Goal: Obtain resource: Obtain resource

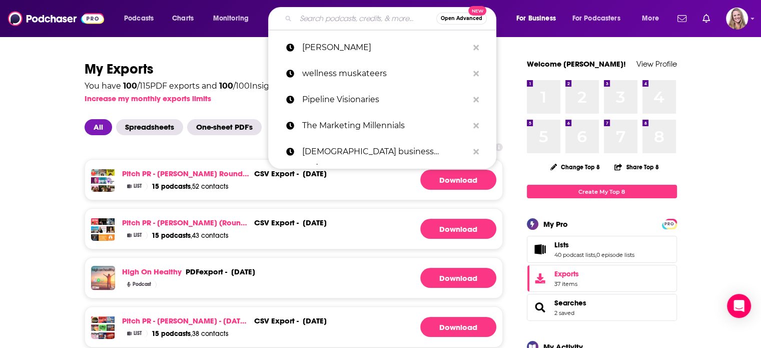
click at [336, 16] on input "Search podcasts, credits, & more..." at bounding box center [366, 19] width 141 height 16
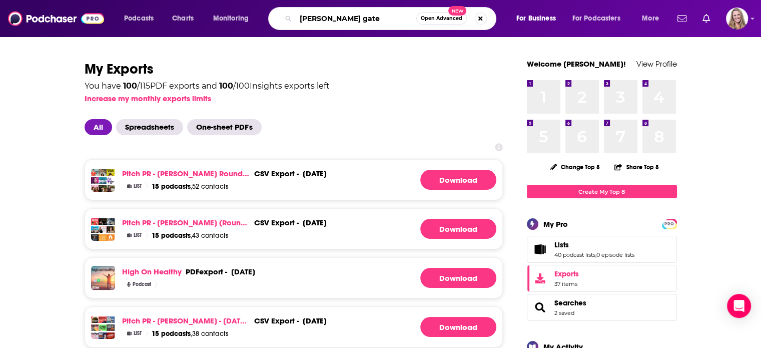
type input "[PERSON_NAME]"
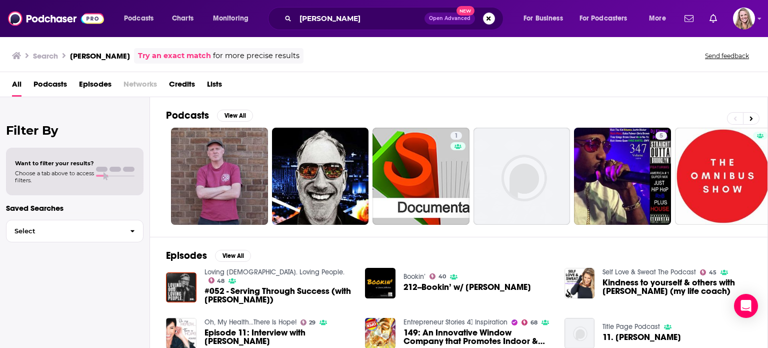
click at [760, 13] on div "Podcasts Charts Monitoring [PERSON_NAME] Open Advanced New For Business For Pod…" at bounding box center [384, 18] width 768 height 37
click at [760, 20] on div "Podcasts Charts Monitoring [PERSON_NAME] Open Advanced New For Business For Pod…" at bounding box center [384, 18] width 768 height 37
click at [756, 19] on div "Podcasts Charts Monitoring [PERSON_NAME] Open Advanced New For Business For Pod…" at bounding box center [384, 18] width 768 height 37
click at [759, 17] on icon "Show profile menu" at bounding box center [760, 19] width 4 height 6
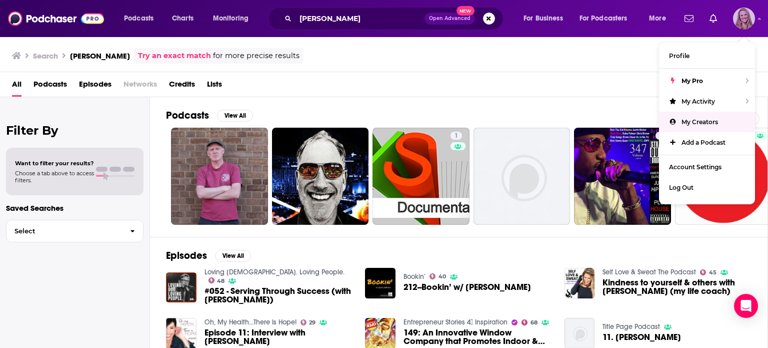
click at [703, 124] on span "My Creators" at bounding box center [700, 122] width 37 height 8
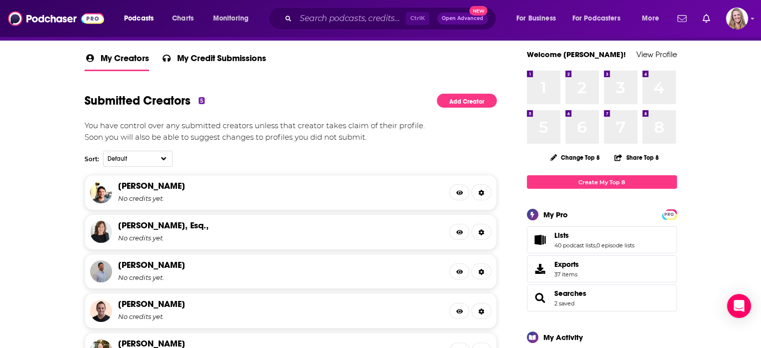
scroll to position [200, 0]
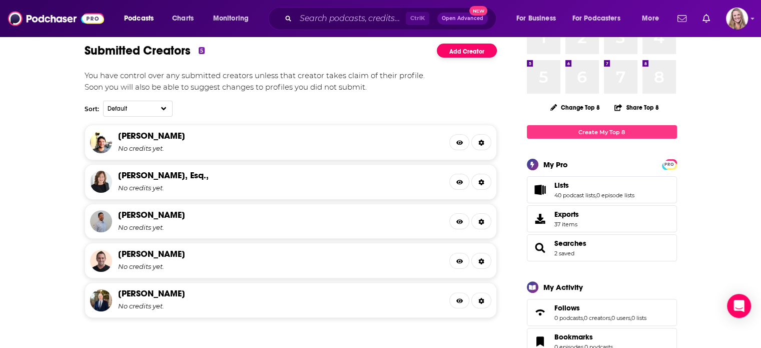
click at [452, 53] on link "Add Creator" at bounding box center [467, 51] width 60 height 15
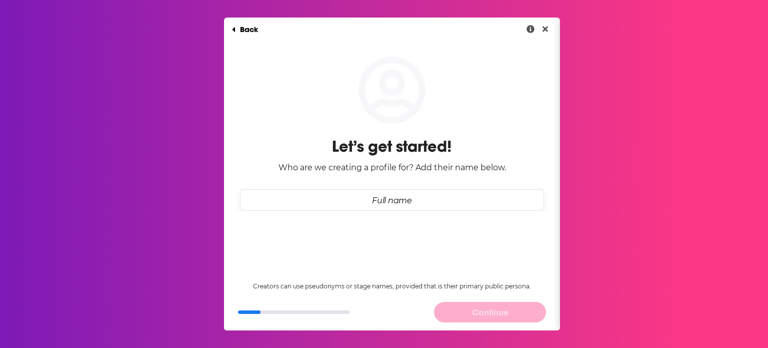
click at [340, 206] on input "Full name" at bounding box center [392, 200] width 304 height 22
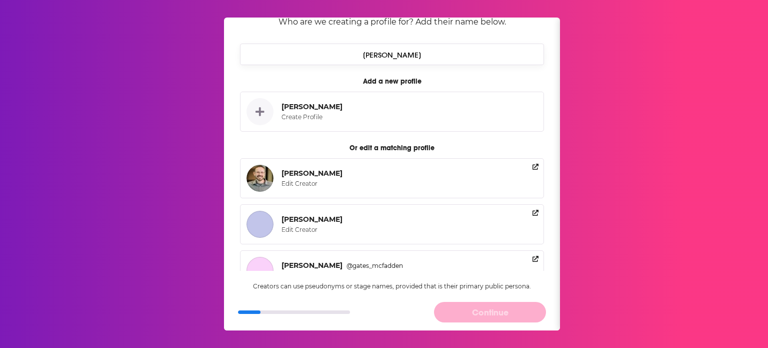
scroll to position [100, 0]
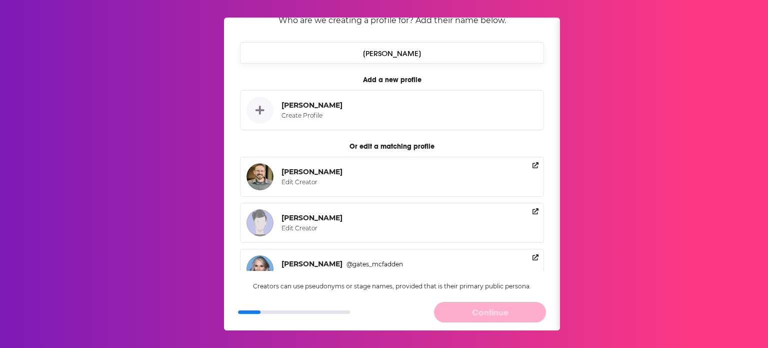
type input "[PERSON_NAME]"
click at [304, 180] on div "Edit Creator" at bounding box center [310, 182] width 57 height 8
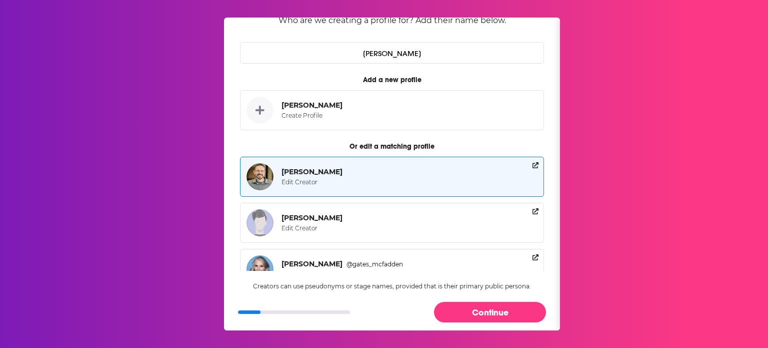
click at [311, 173] on div "[PERSON_NAME]" at bounding box center [312, 171] width 61 height 9
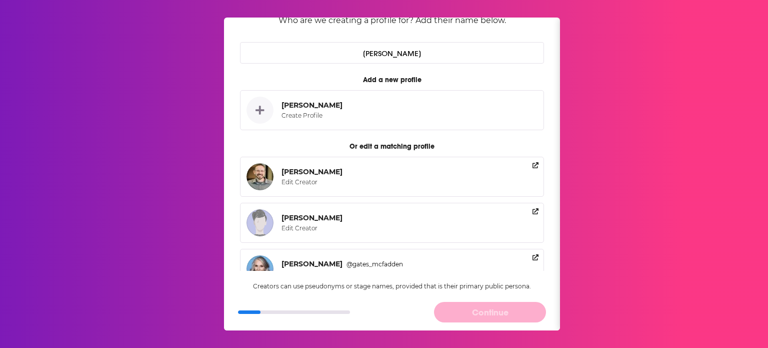
click at [658, 135] on div "Back Let’s get started! Who are we creating a profile for? Add their name below…" at bounding box center [384, 174] width 768 height 348
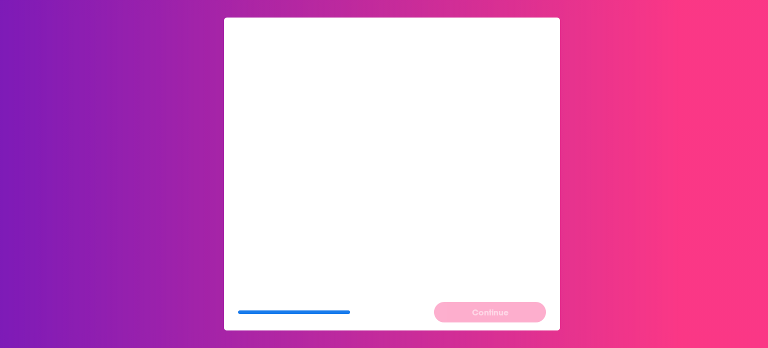
scroll to position [0, 0]
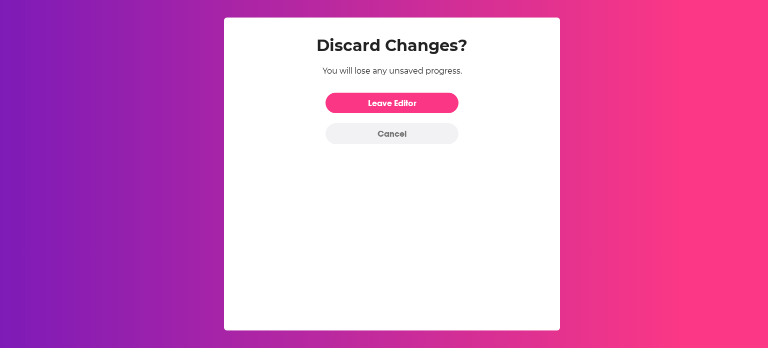
click at [416, 140] on button "Cancel" at bounding box center [392, 133] width 133 height 21
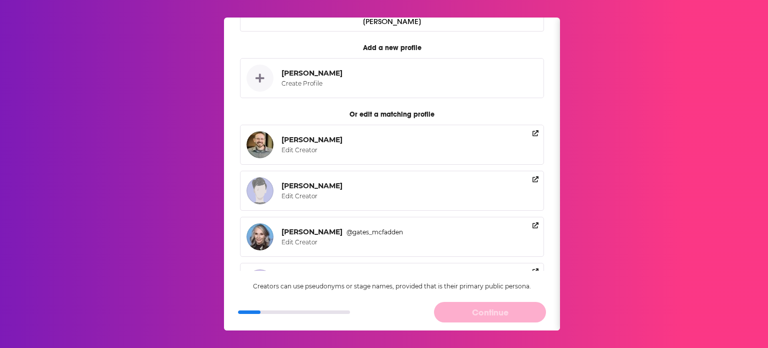
scroll to position [150, 0]
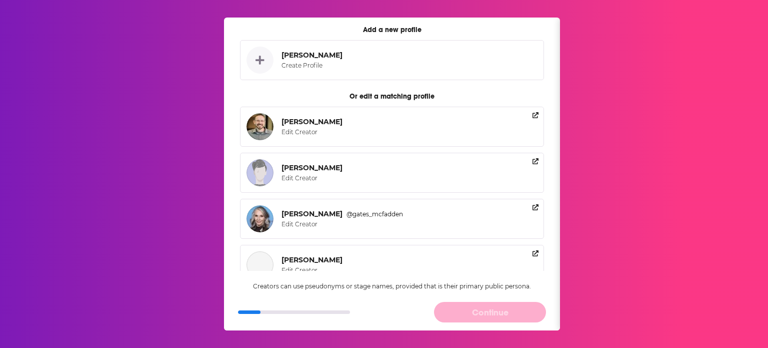
click at [298, 120] on div "[PERSON_NAME]" at bounding box center [312, 121] width 61 height 9
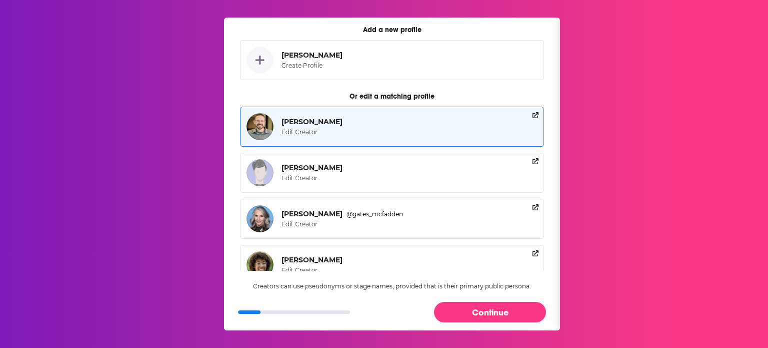
click at [533, 113] on icon "External link of null" at bounding box center [536, 115] width 6 height 6
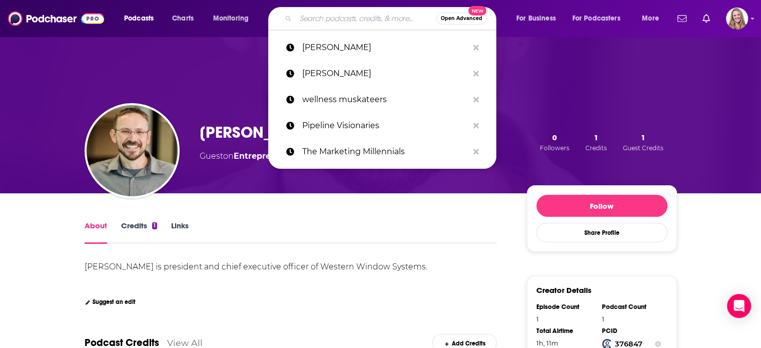
click at [360, 17] on input "Search podcasts, credits, & more..." at bounding box center [366, 19] width 141 height 16
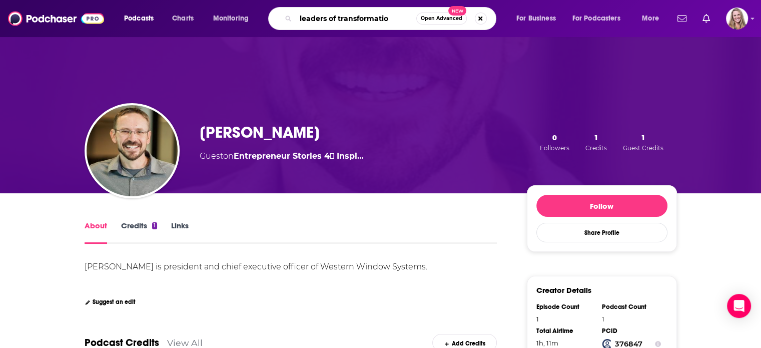
type input "leaders of transformation"
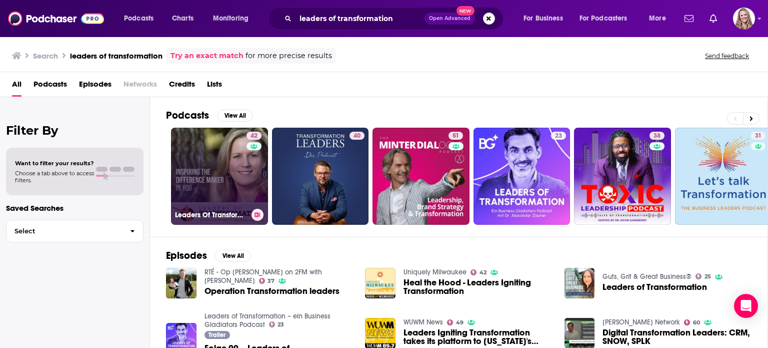
click at [218, 187] on link "42 Leaders Of Transformation" at bounding box center [219, 176] width 97 height 97
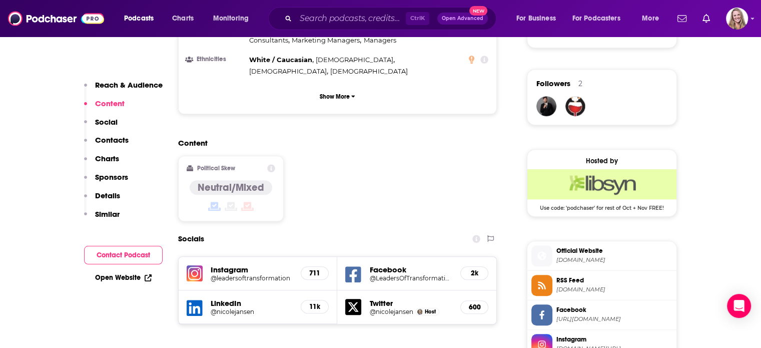
scroll to position [700, 0]
click at [598, 256] on span "leadersoftransformation.com" at bounding box center [614, 260] width 116 height 8
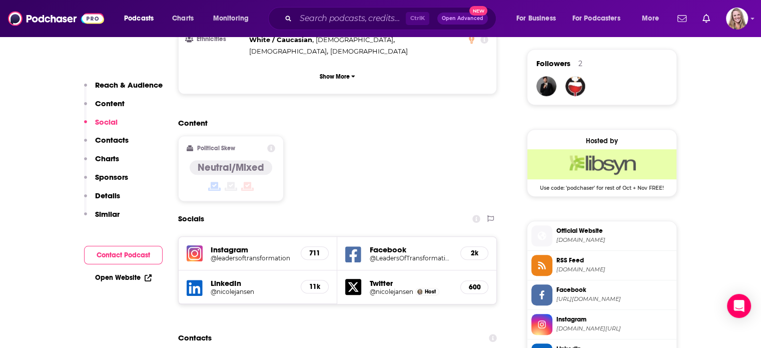
scroll to position [750, 0]
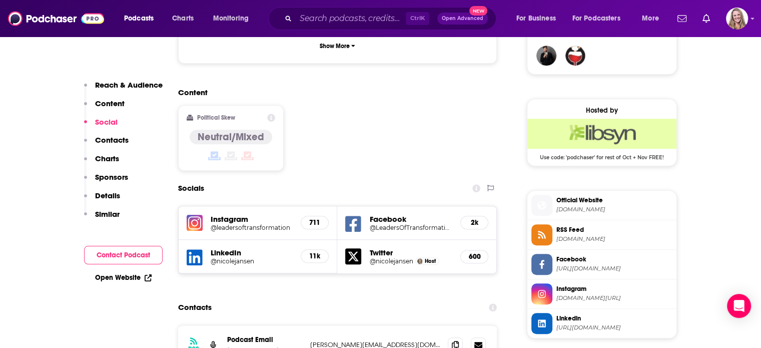
click at [570, 210] on span "leadersoftransformation.com" at bounding box center [614, 210] width 116 height 8
click at [301, 19] on input "Search podcasts, credits, & more..." at bounding box center [351, 19] width 110 height 16
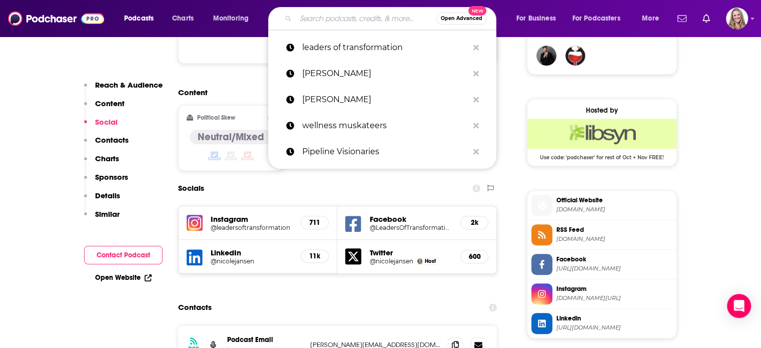
paste input "James Jordan"
type input "James Jordan"
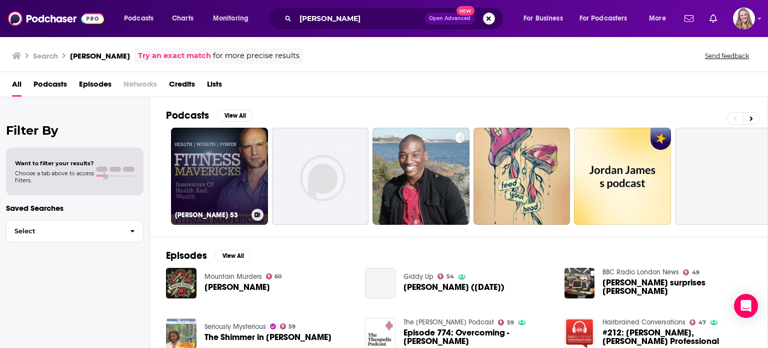
click at [218, 187] on link "James Jordan 53" at bounding box center [219, 176] width 97 height 97
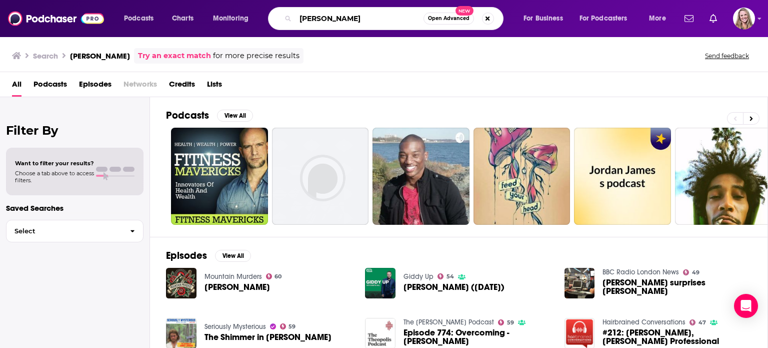
drag, startPoint x: 366, startPoint y: 17, endPoint x: 228, endPoint y: 14, distance: 138.6
click at [228, 14] on div "Podcasts Charts Monitoring James Jordan Open Advanced New For Business For Podc…" at bounding box center [396, 18] width 559 height 23
paste input "Chalk Talk Jim"
type input "Chalk Talk Jim"
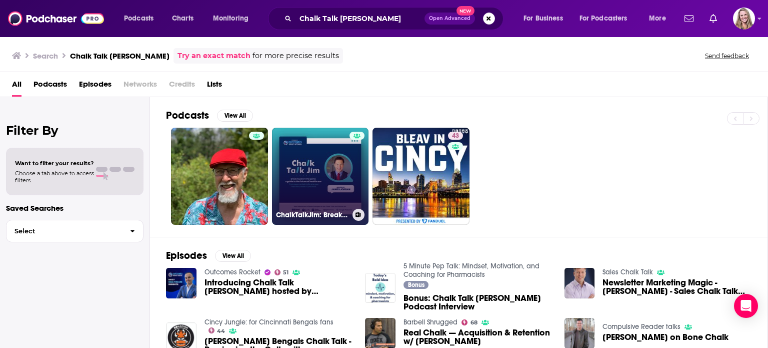
click at [313, 172] on link "ChalkTalkJim: Breaking Down the Game - A Guide to the Future of Healthcare" at bounding box center [320, 176] width 97 height 97
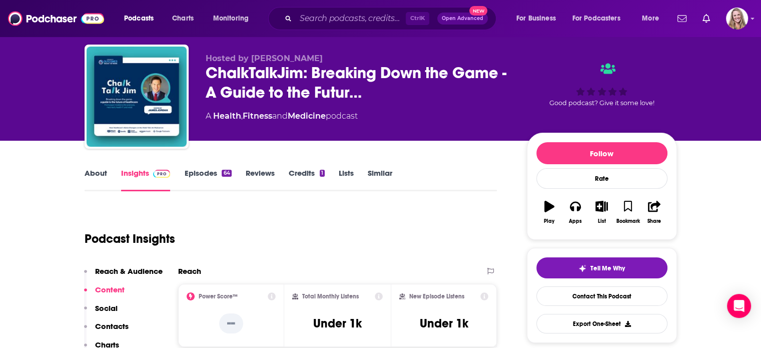
scroll to position [50, 0]
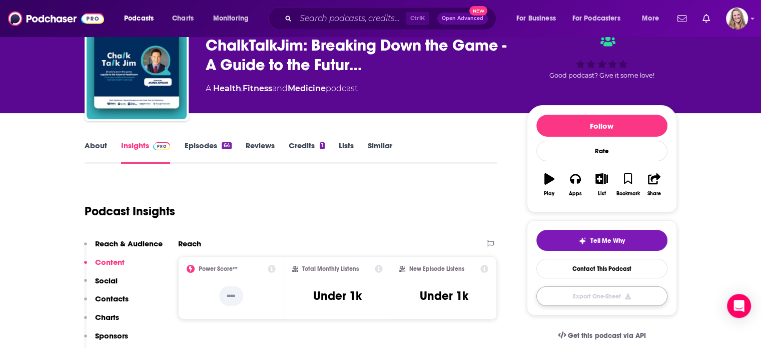
click at [584, 301] on button "Export One-Sheet" at bounding box center [601, 296] width 131 height 20
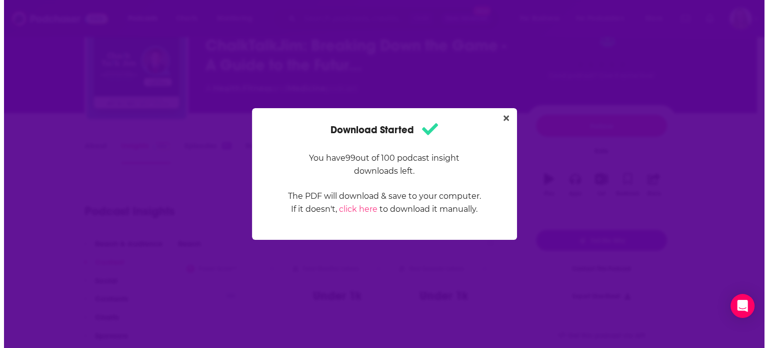
scroll to position [0, 0]
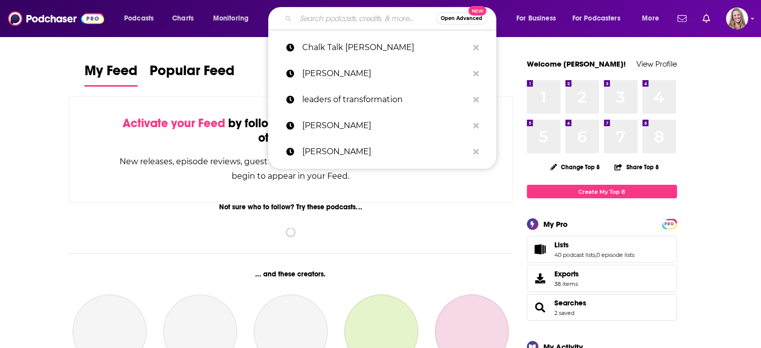
click at [325, 18] on input "Search podcasts, credits, & more..." at bounding box center [366, 19] width 141 height 16
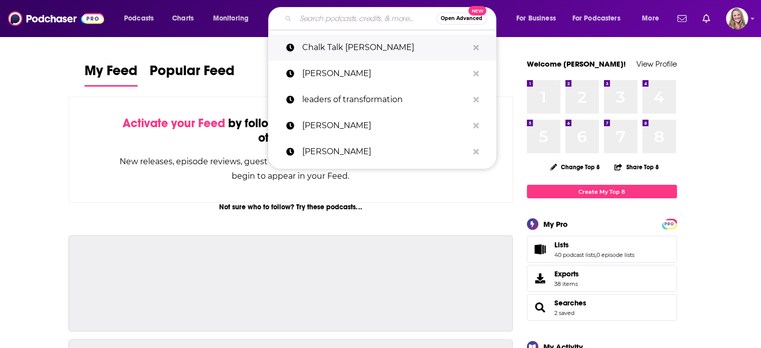
click at [328, 50] on p "Chalk Talk Jim" at bounding box center [385, 48] width 166 height 26
type input "Chalk Talk Jim"
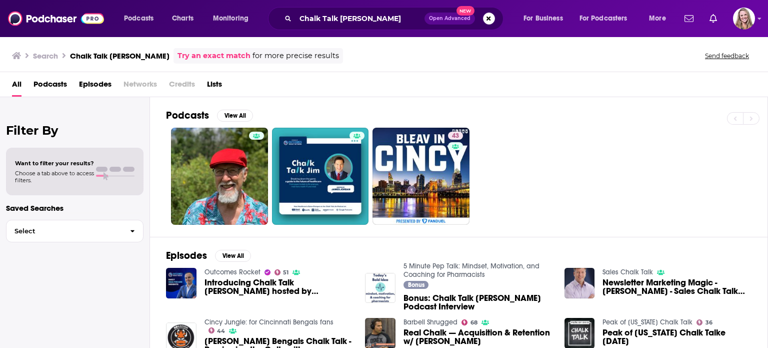
click at [755, 22] on div "Podcasts Charts Monitoring Chalk Talk Jim Open Advanced New For Business For Po…" at bounding box center [384, 18] width 768 height 37
click at [750, 21] on img "Logged in as KirstinPitchPR" at bounding box center [744, 19] width 22 height 22
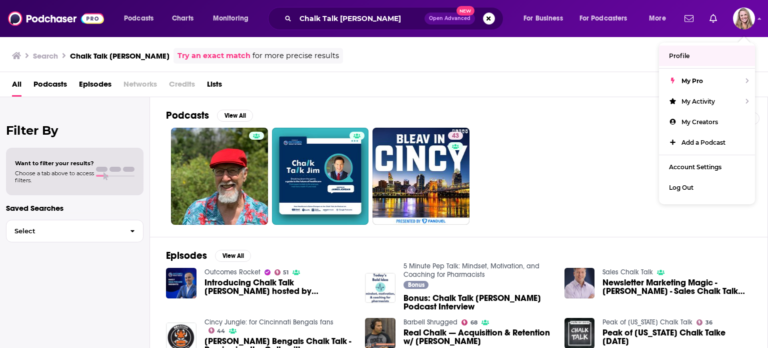
click at [592, 153] on div "43" at bounding box center [467, 176] width 602 height 97
